Goal: Navigation & Orientation: Find specific page/section

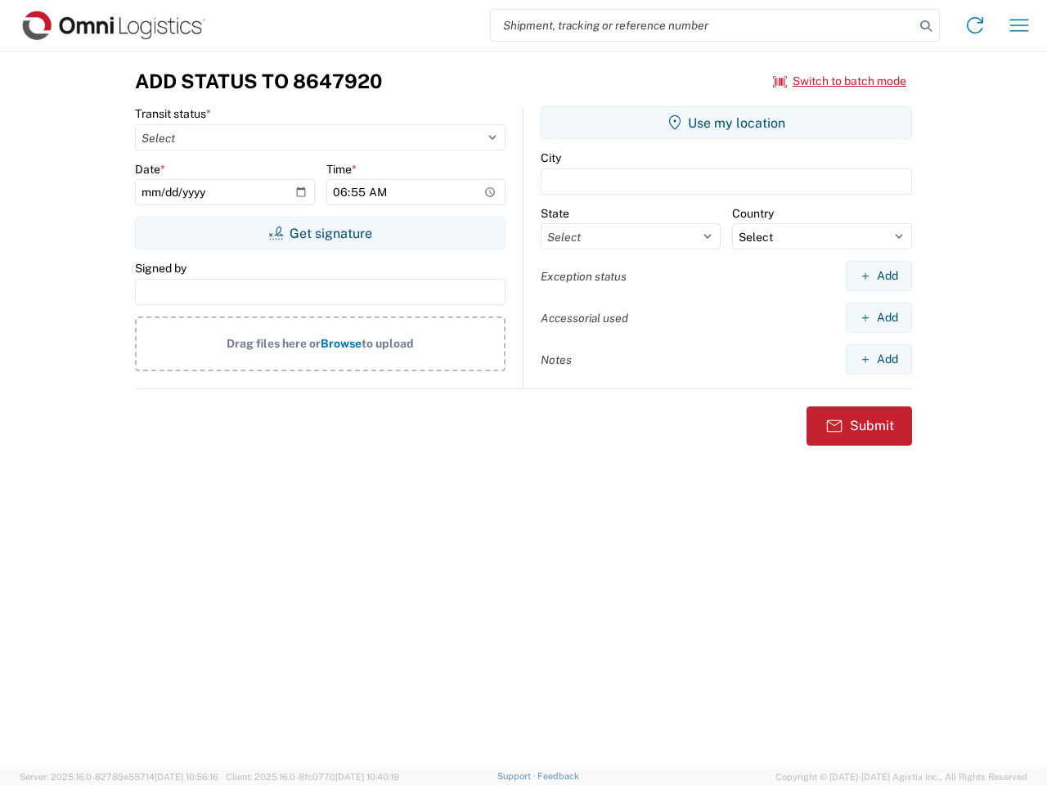
click at [702, 25] on input "search" at bounding box center [703, 25] width 424 height 31
click at [926, 26] on icon at bounding box center [925, 26] width 23 height 23
click at [975, 25] on icon at bounding box center [975, 25] width 26 height 26
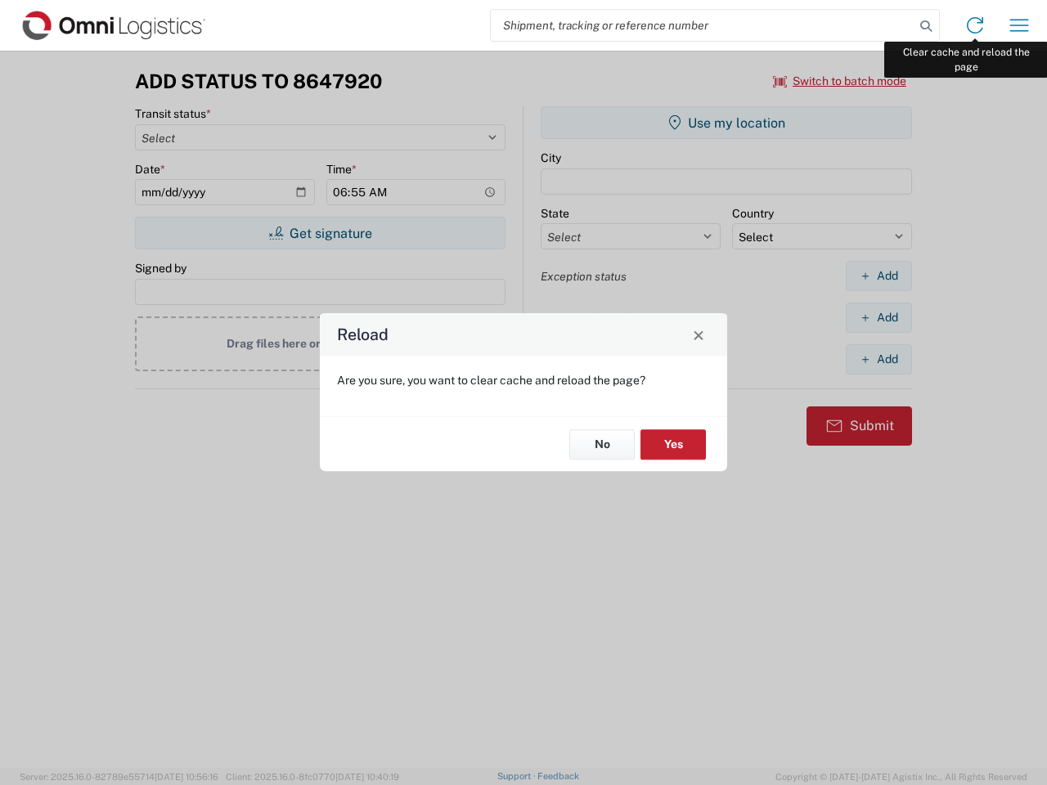
click at [1019, 25] on div "Reload Are you sure, you want to clear cache and reload the page? No Yes" at bounding box center [523, 392] width 1047 height 785
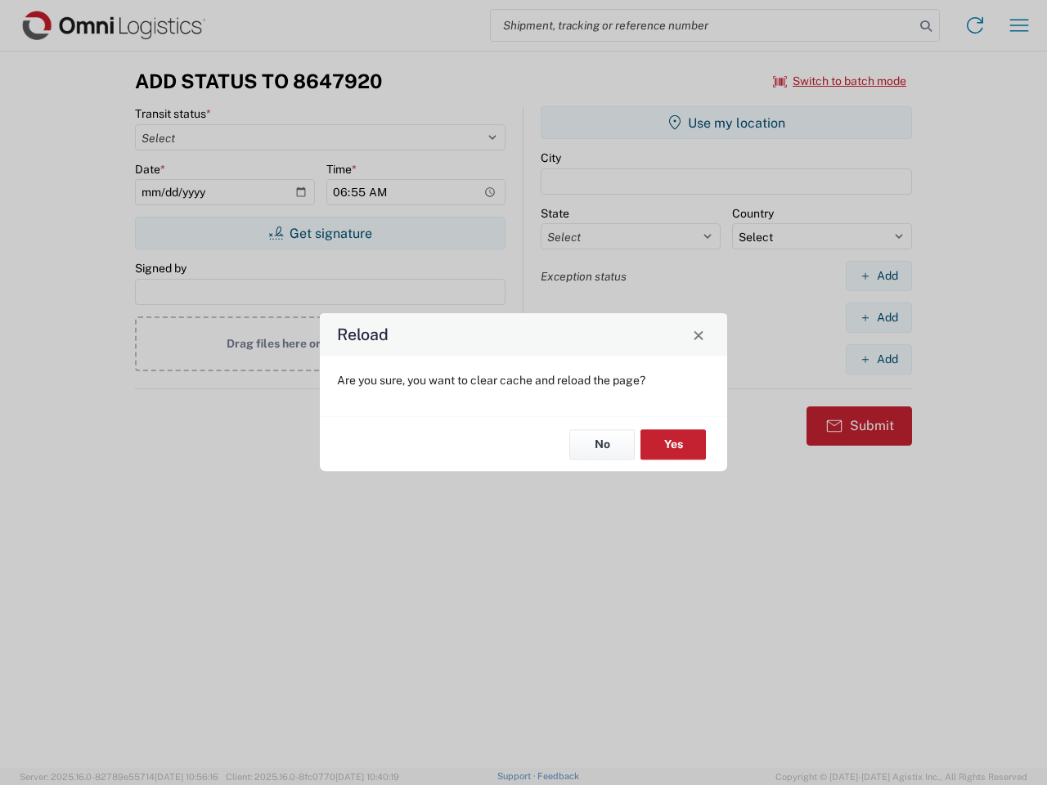
click at [840, 81] on div "Reload Are you sure, you want to clear cache and reload the page? No Yes" at bounding box center [523, 392] width 1047 height 785
click at [320, 233] on div "Reload Are you sure, you want to clear cache and reload the page? No Yes" at bounding box center [523, 392] width 1047 height 785
click at [726, 123] on div "Reload Are you sure, you want to clear cache and reload the page? No Yes" at bounding box center [523, 392] width 1047 height 785
click at [878, 276] on div "Reload Are you sure, you want to clear cache and reload the page? No Yes" at bounding box center [523, 392] width 1047 height 785
click at [878, 317] on div "Reload Are you sure, you want to clear cache and reload the page? No Yes" at bounding box center [523, 392] width 1047 height 785
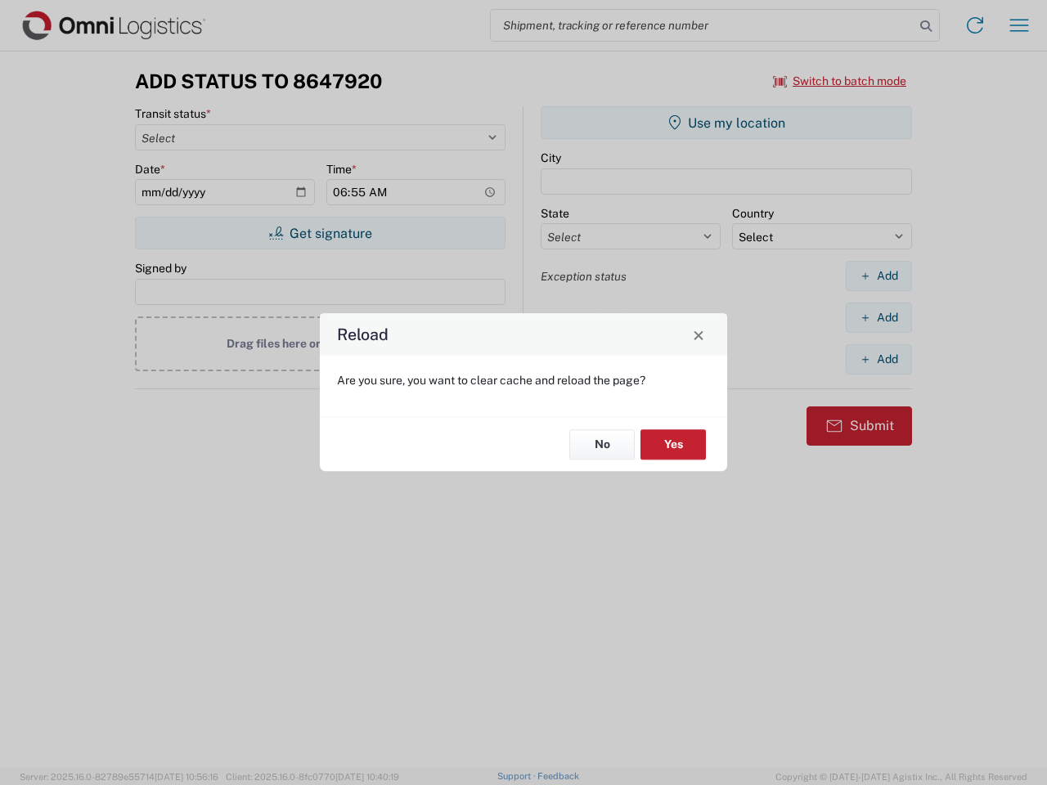
click at [878, 359] on div "Reload Are you sure, you want to clear cache and reload the page? No Yes" at bounding box center [523, 392] width 1047 height 785
